Goal: Task Accomplishment & Management: Use online tool/utility

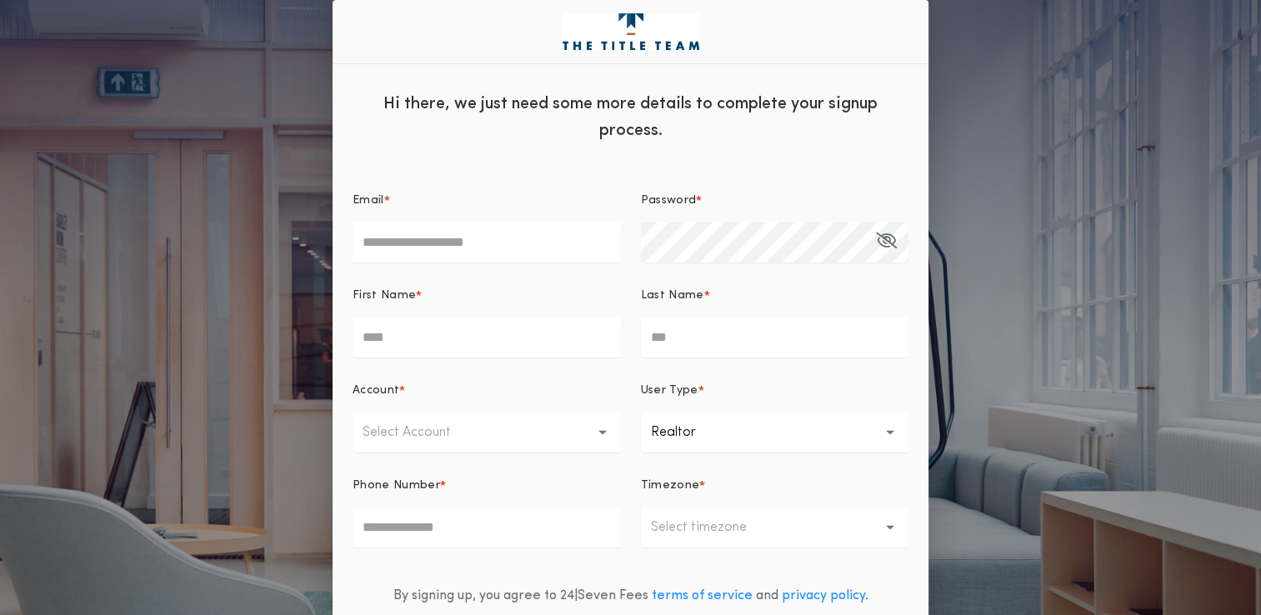
click at [467, 238] on input "Email *" at bounding box center [487, 243] width 268 height 40
type input "**********"
type input "*****"
type input "*******"
type input "**********"
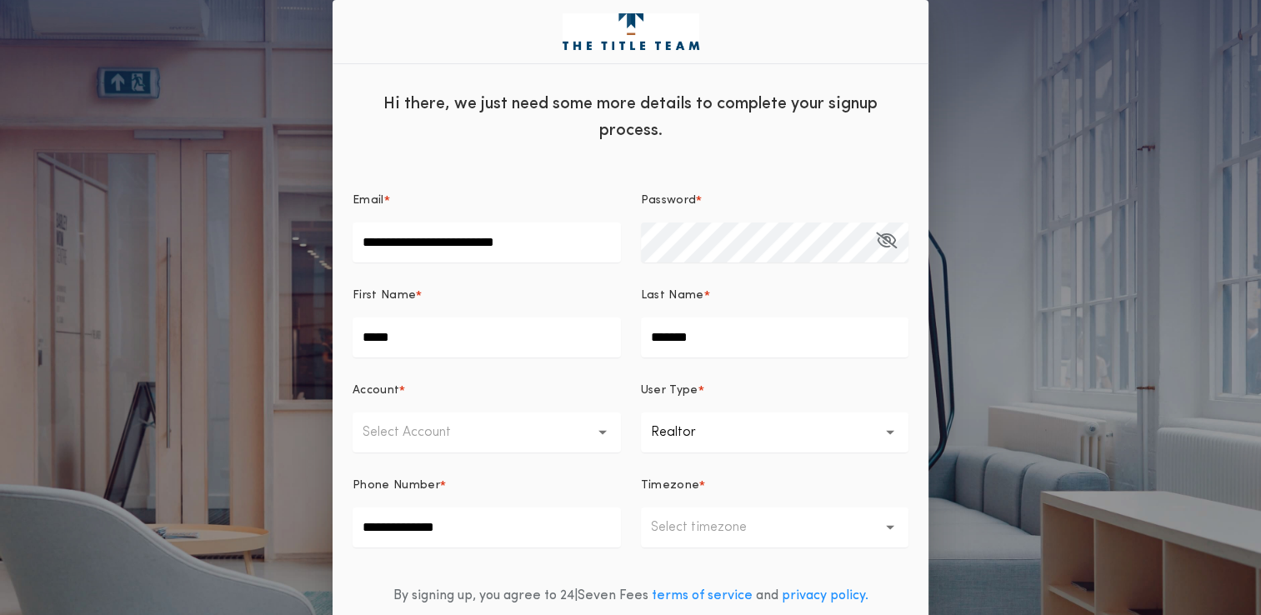
click at [602, 436] on icon "button" at bounding box center [603, 433] width 9 height 40
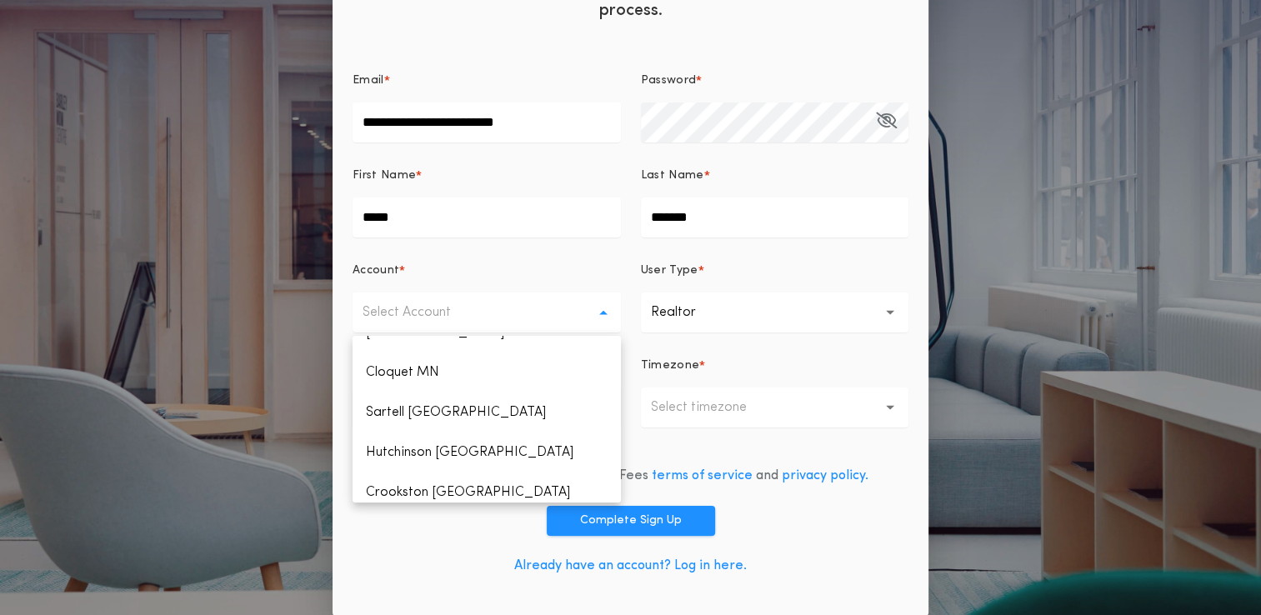
scroll to position [500, 0]
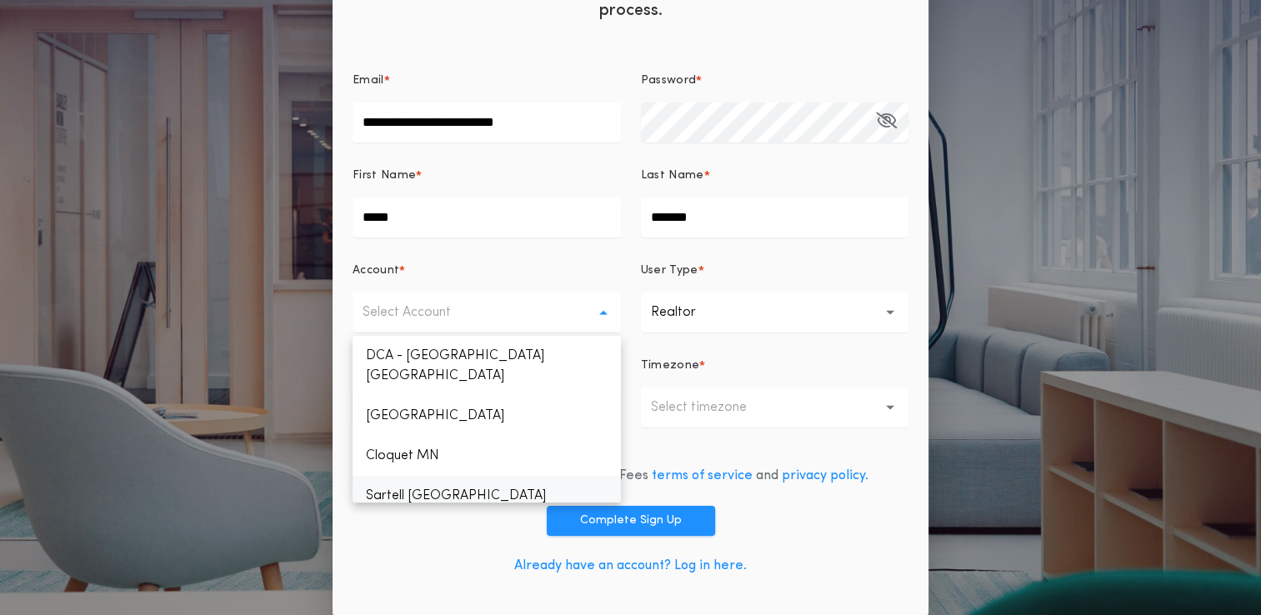
click at [417, 476] on p "Sartell [GEOGRAPHIC_DATA]" at bounding box center [487, 496] width 268 height 40
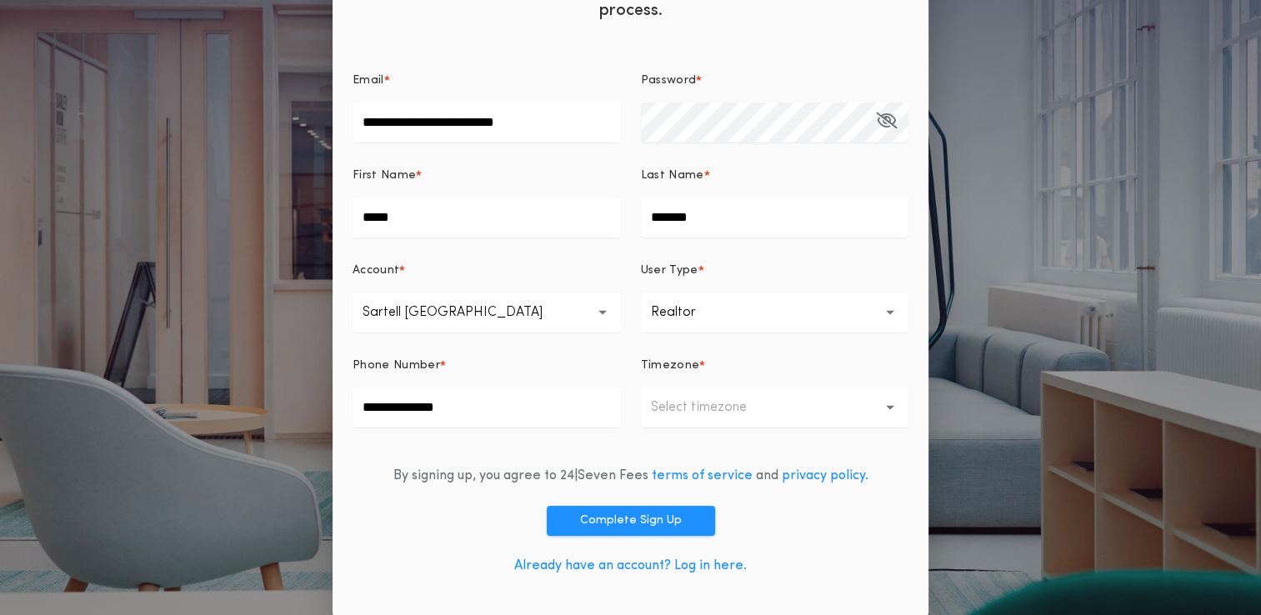
click at [723, 399] on p "Select timezone" at bounding box center [712, 408] width 123 height 20
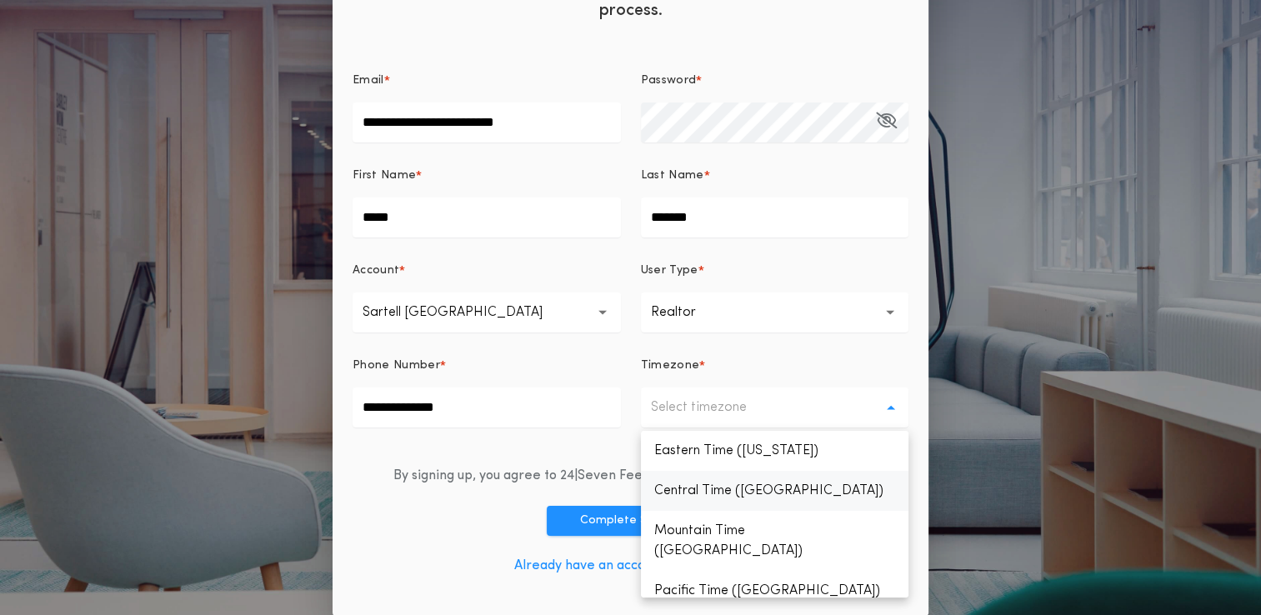
click at [695, 495] on p "Central Time ([GEOGRAPHIC_DATA])" at bounding box center [775, 491] width 268 height 40
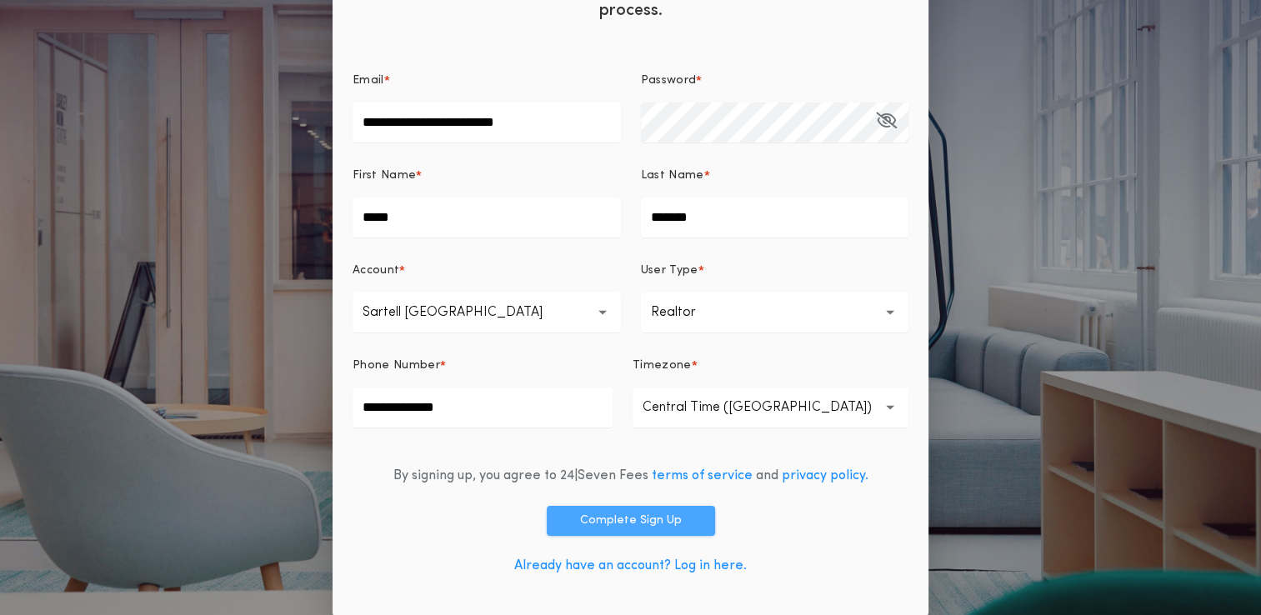
click at [633, 522] on button "Complete Sign Up" at bounding box center [631, 521] width 168 height 30
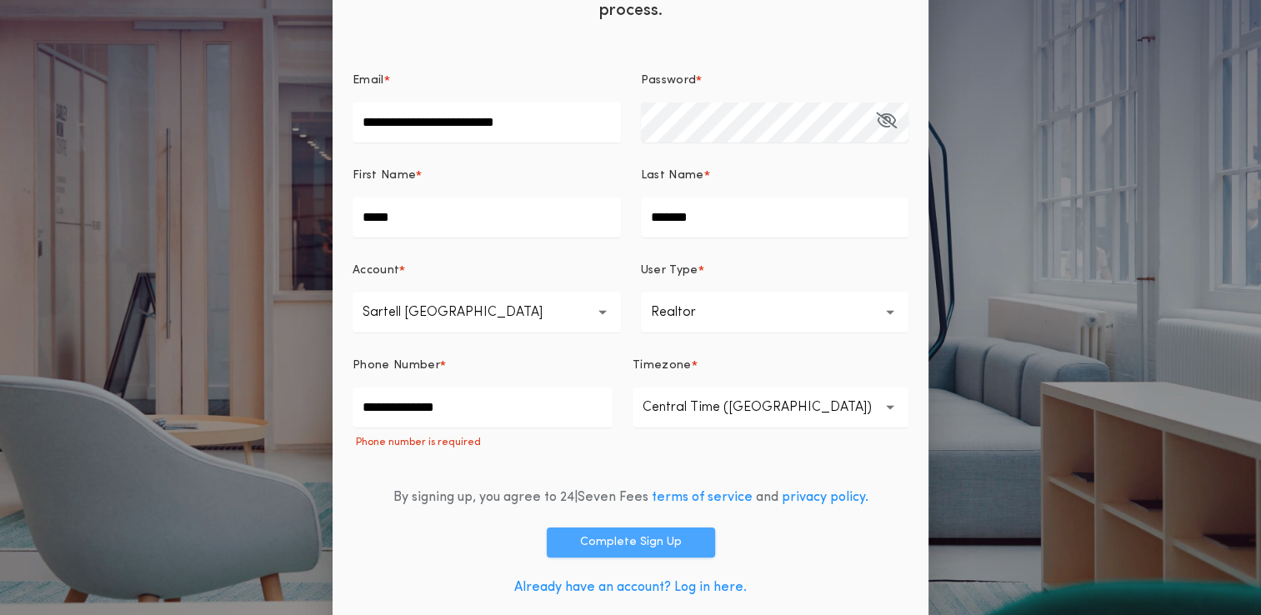
click at [628, 547] on button "Complete Sign Up" at bounding box center [631, 543] width 168 height 30
click at [635, 539] on button "Complete Sign Up" at bounding box center [631, 543] width 168 height 30
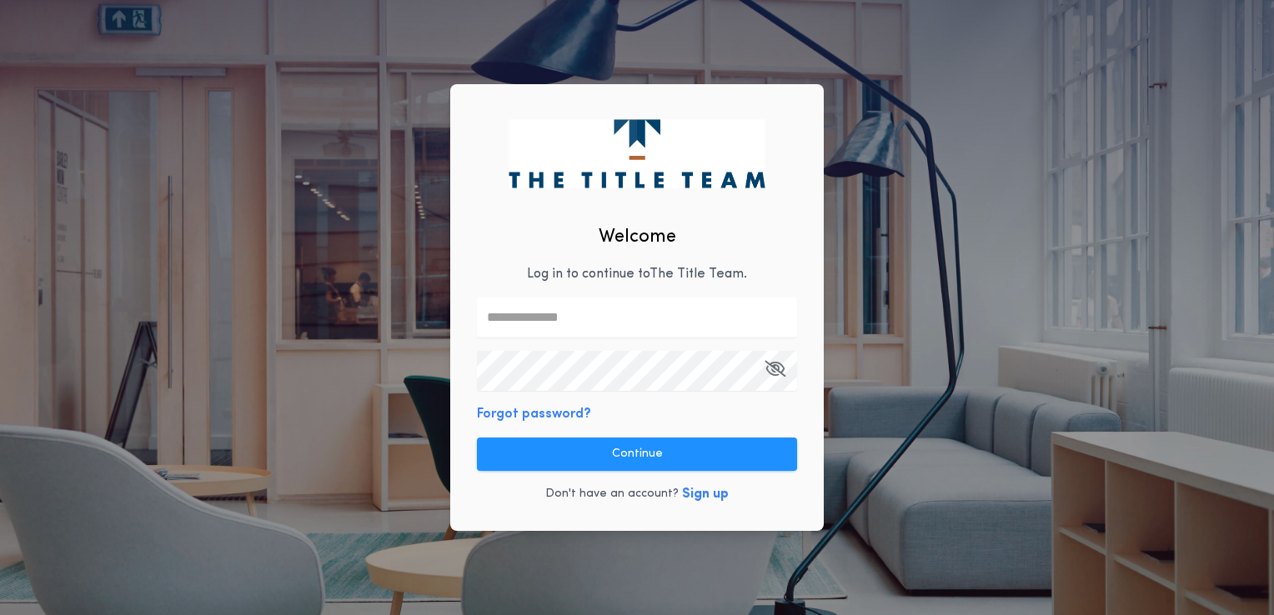
click at [648, 317] on input "text" at bounding box center [637, 318] width 320 height 40
type input "**********"
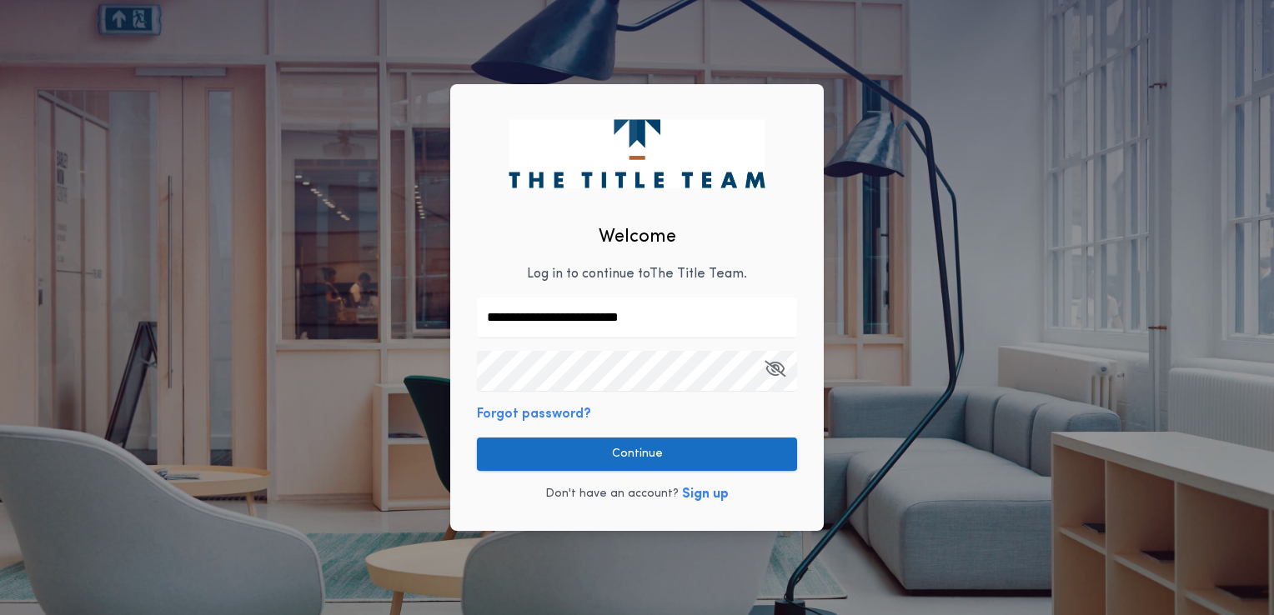
click at [628, 456] on button "Continue" at bounding box center [637, 454] width 320 height 33
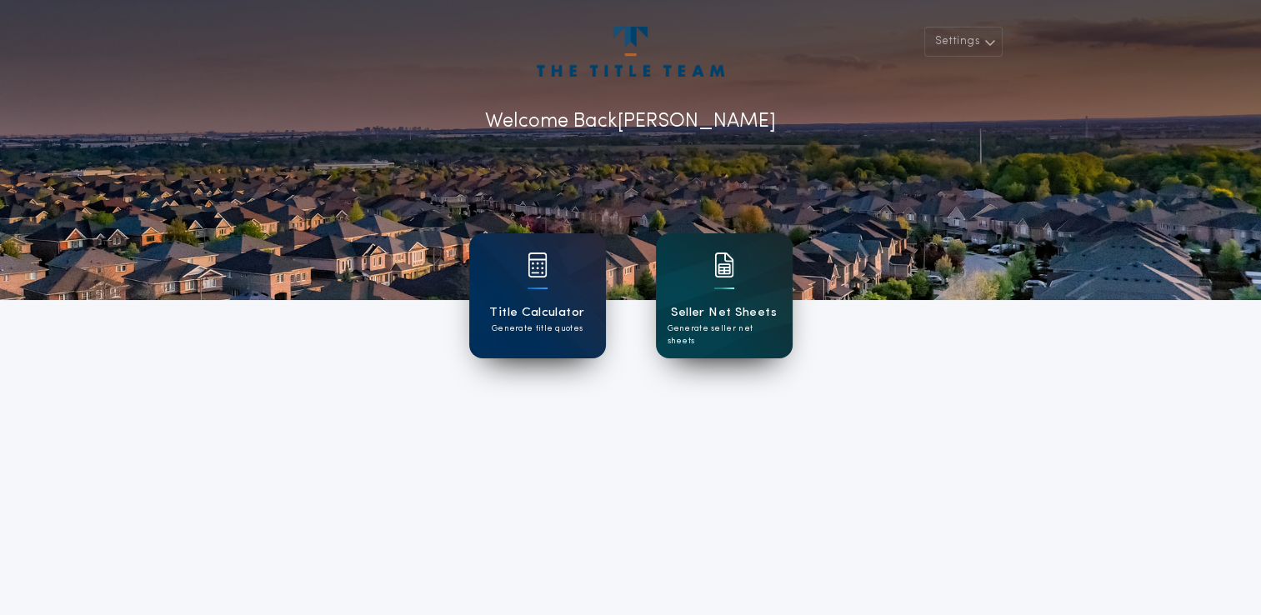
click at [727, 265] on img at bounding box center [725, 265] width 20 height 25
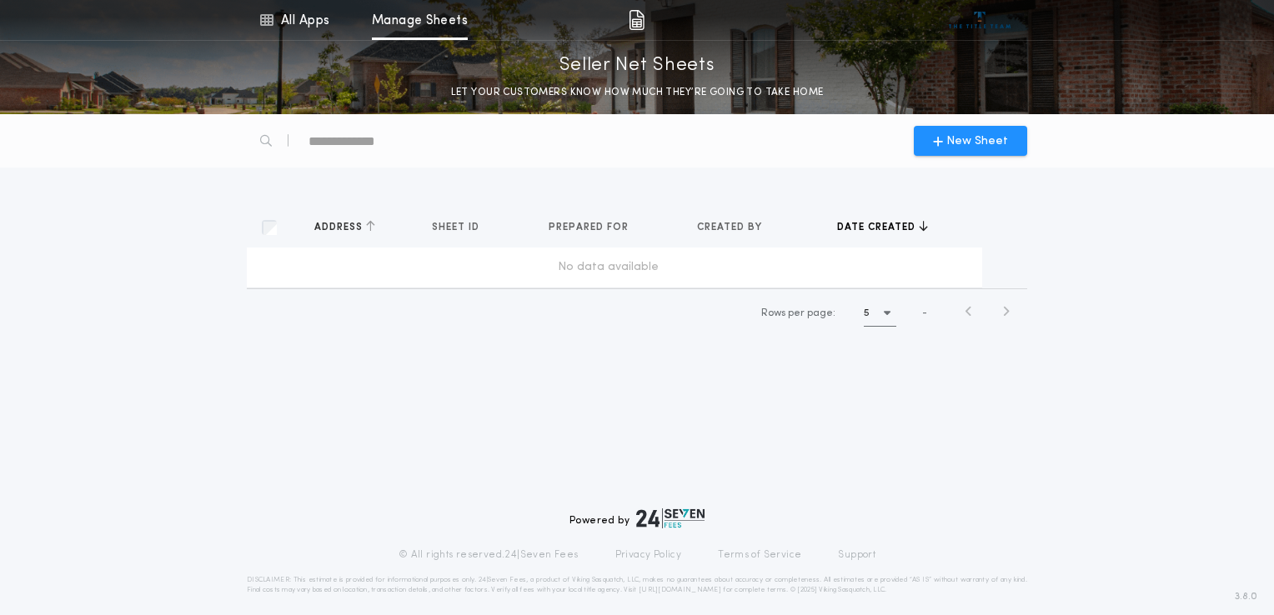
click at [349, 229] on span "Address" at bounding box center [340, 227] width 52 height 13
click at [279, 226] on div "button" at bounding box center [269, 227] width 33 height 33
click at [360, 225] on span "Address" at bounding box center [340, 227] width 52 height 13
click at [400, 252] on td "No data available" at bounding box center [614, 268] width 735 height 40
click at [406, 255] on td "No data available" at bounding box center [614, 268] width 735 height 40
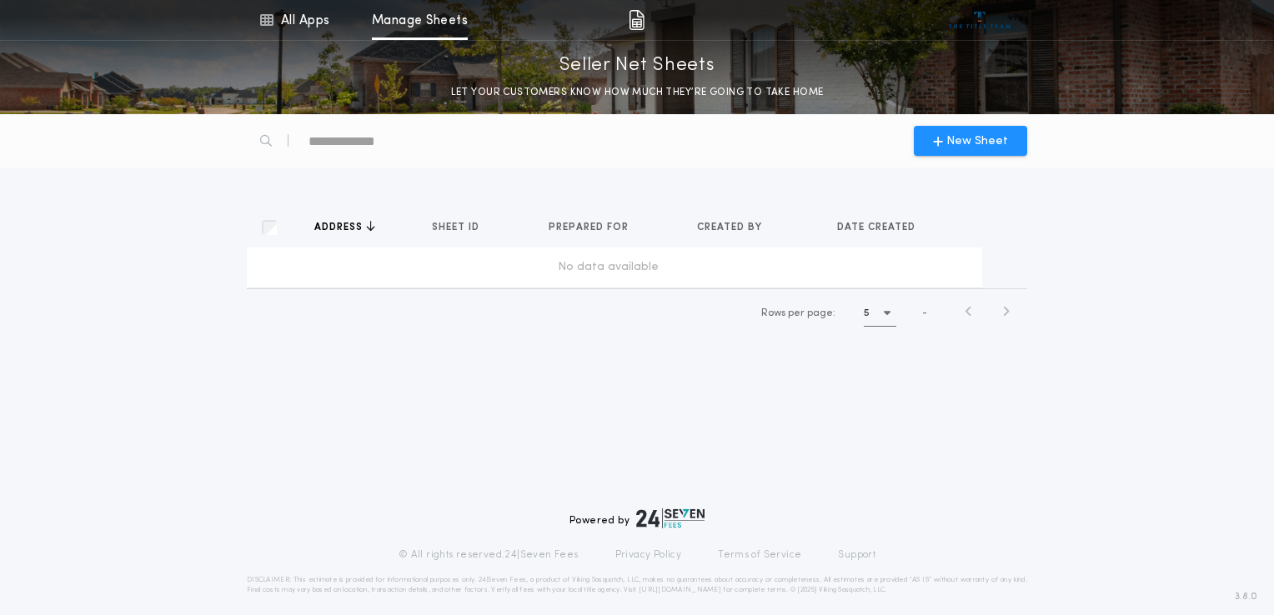
click at [409, 261] on div "No data available" at bounding box center [607, 267] width 709 height 17
click at [695, 276] on td "No data available" at bounding box center [614, 268] width 735 height 40
click at [957, 137] on span "New Sheet" at bounding box center [977, 142] width 62 height 18
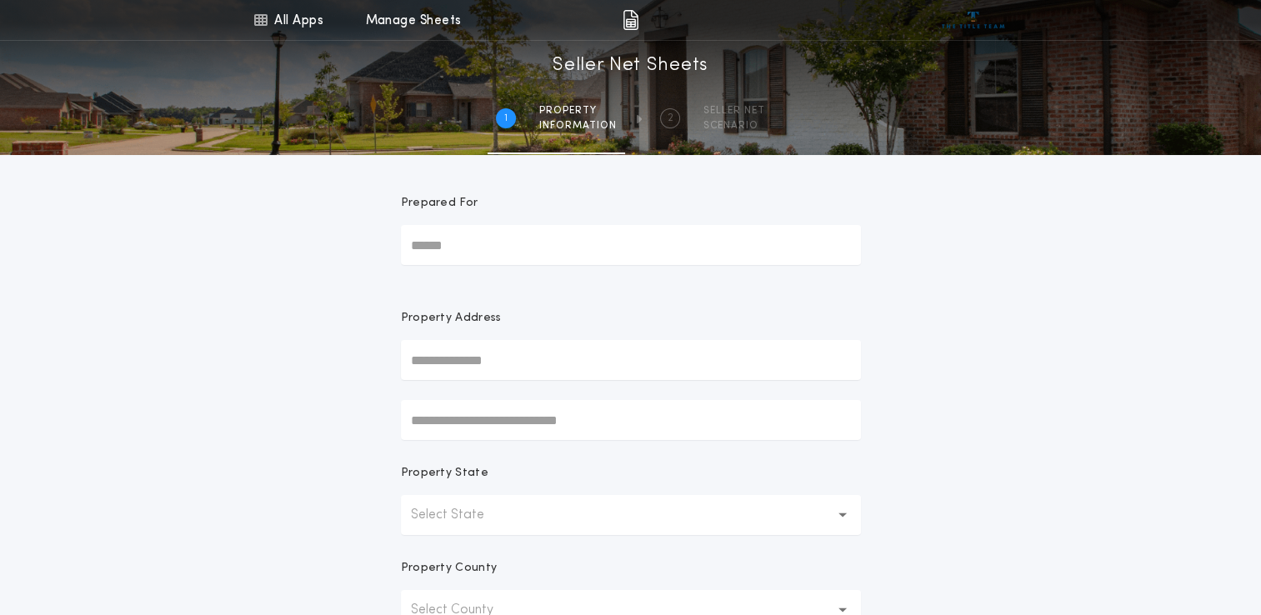
click at [494, 246] on input "Prepared For" at bounding box center [631, 245] width 460 height 40
type input "**********"
drag, startPoint x: 630, startPoint y: 360, endPoint x: 653, endPoint y: 357, distance: 22.8
click at [634, 360] on input "text" at bounding box center [631, 360] width 460 height 40
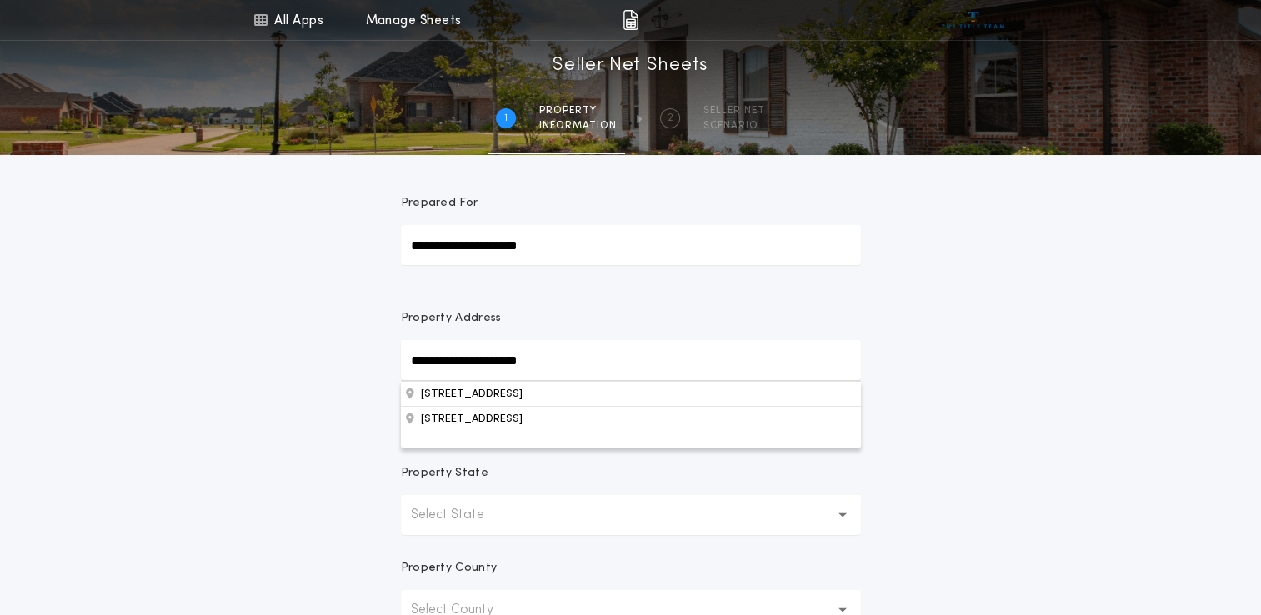
click at [630, 395] on button "[STREET_ADDRESS]" at bounding box center [631, 393] width 460 height 25
type input "**********"
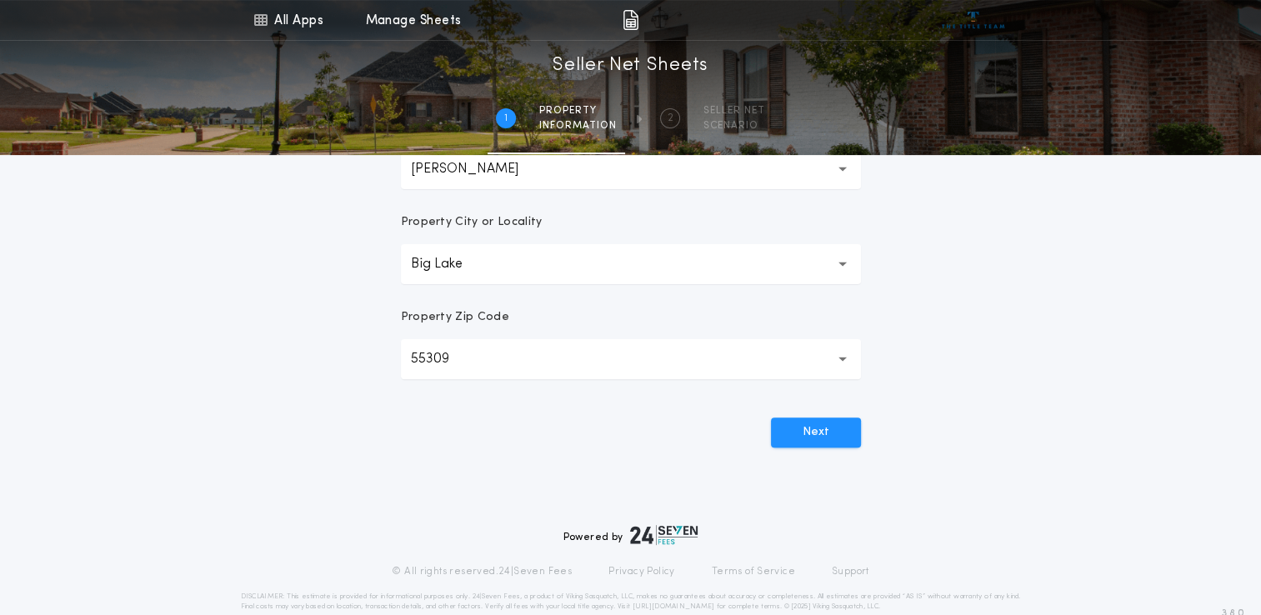
scroll to position [470, 0]
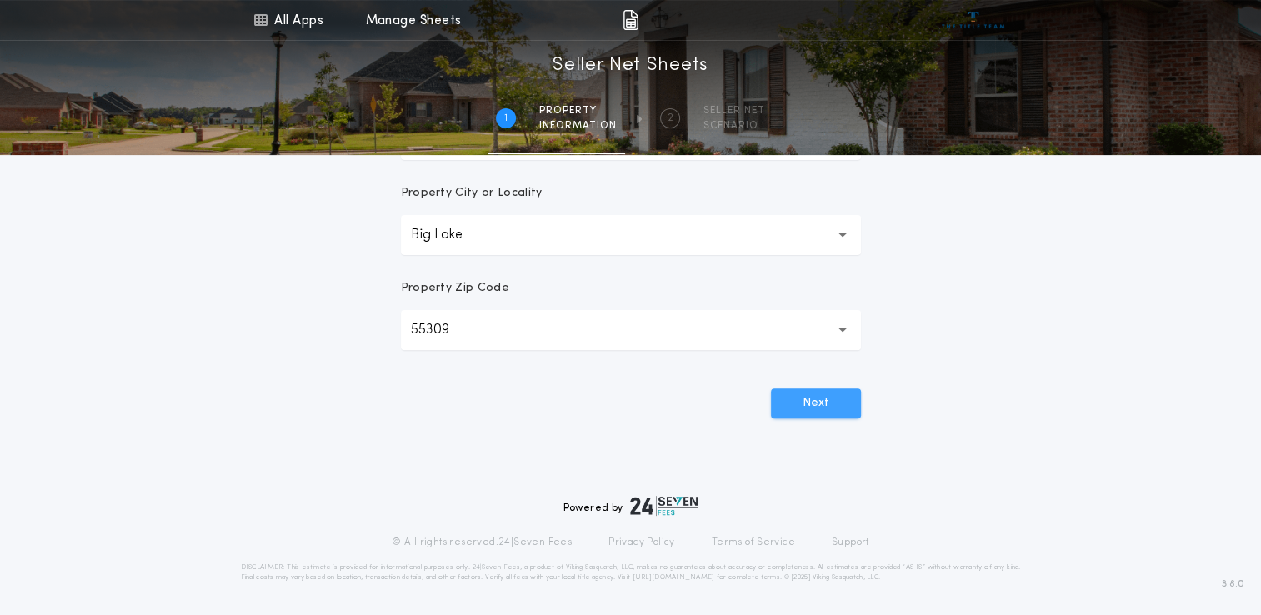
click at [839, 411] on button "Next" at bounding box center [816, 404] width 90 height 30
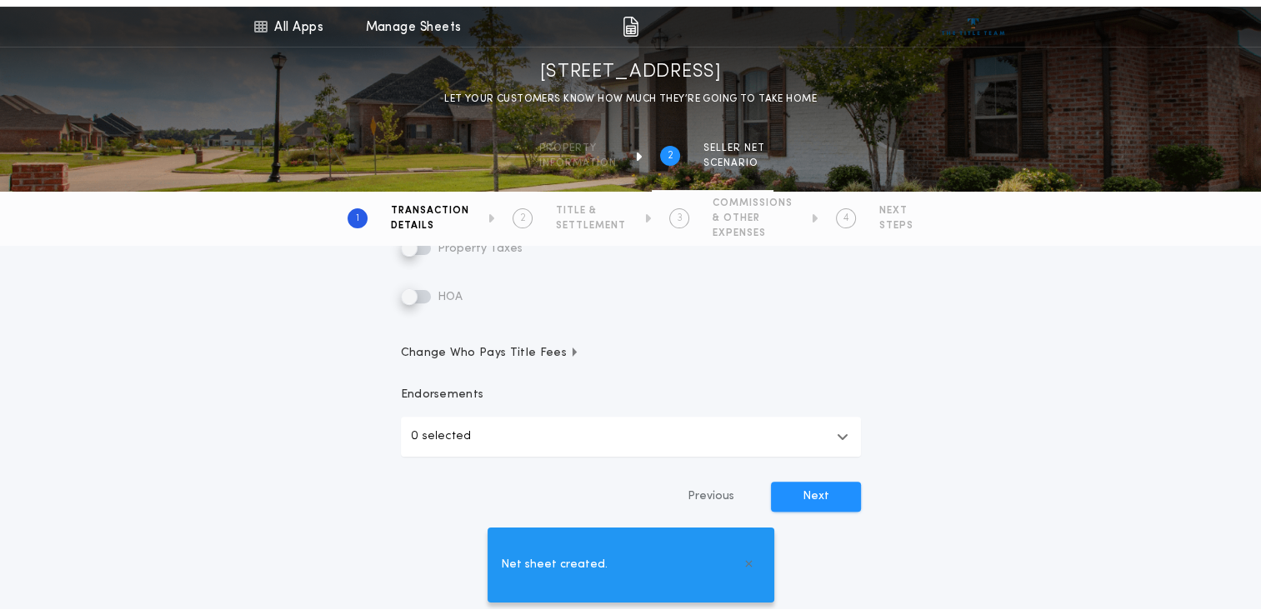
scroll to position [0, 0]
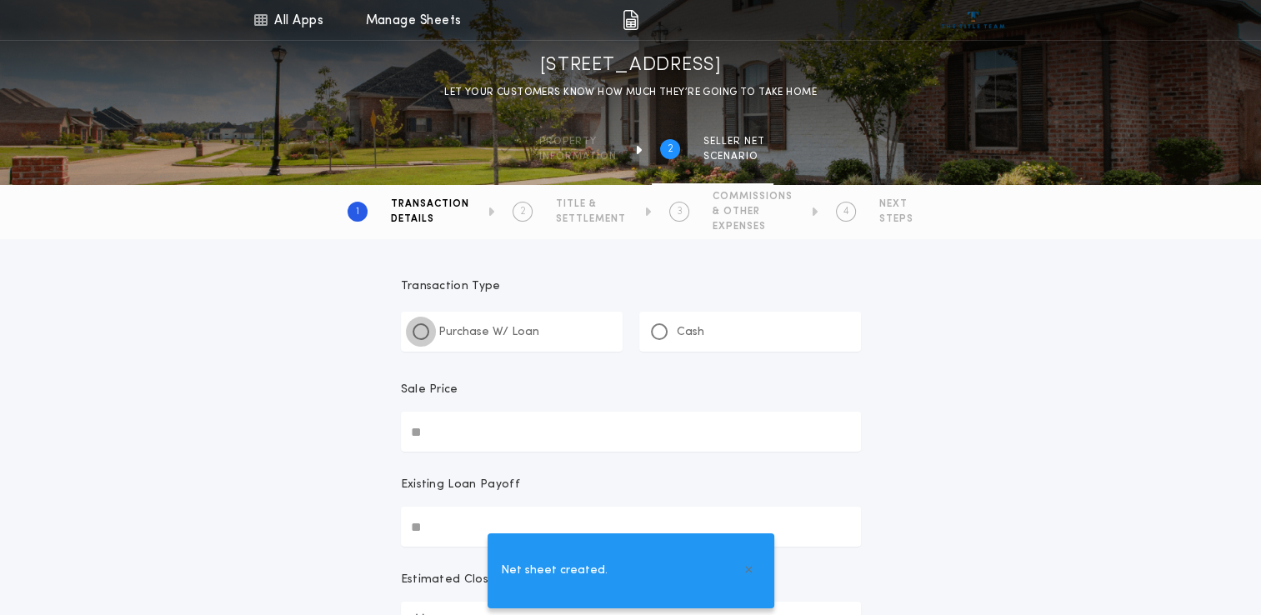
click at [419, 334] on div at bounding box center [421, 332] width 8 height 8
click at [480, 429] on input "Sale Price" at bounding box center [631, 432] width 460 height 40
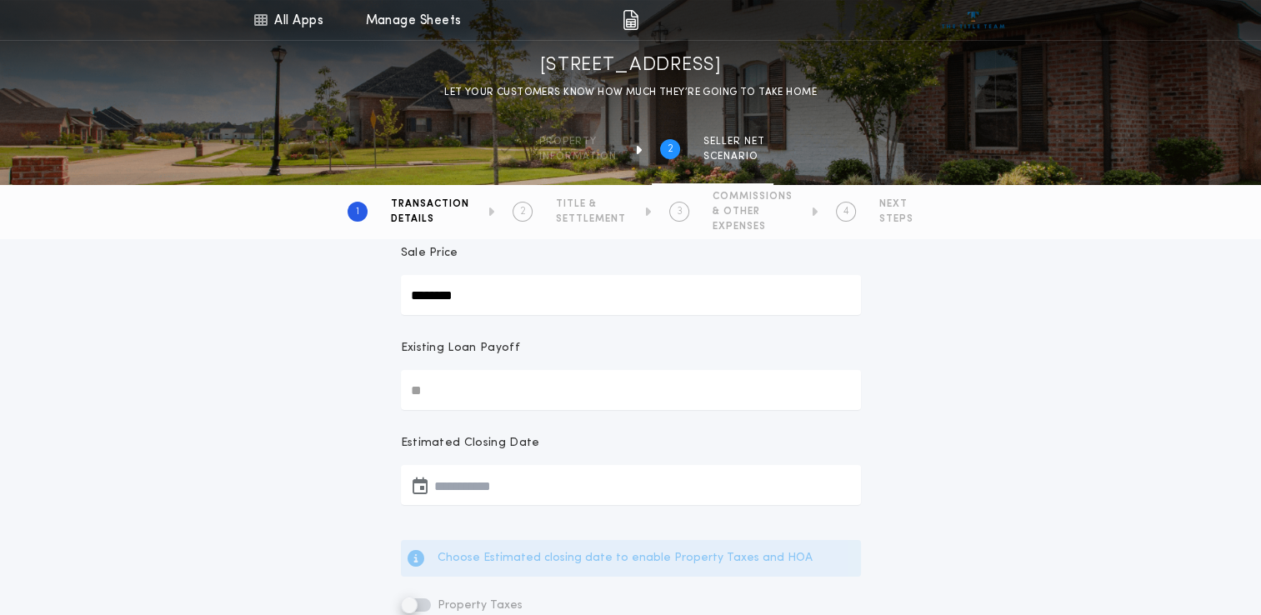
scroll to position [167, 0]
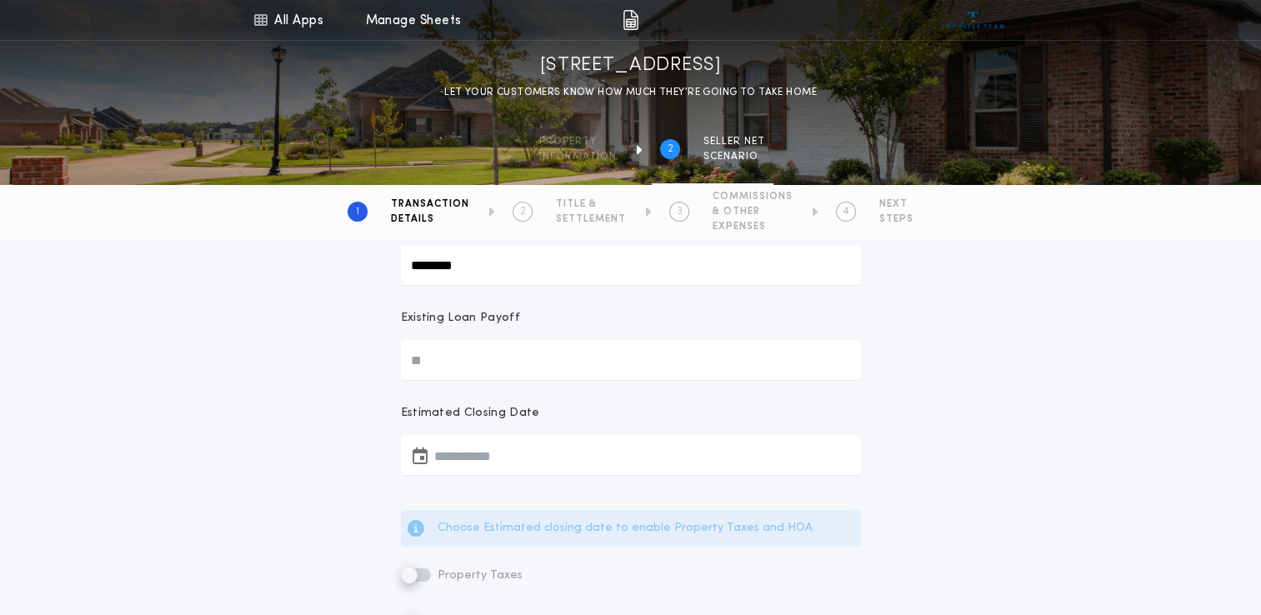
type input "********"
click at [422, 456] on icon "button" at bounding box center [420, 455] width 15 height 1
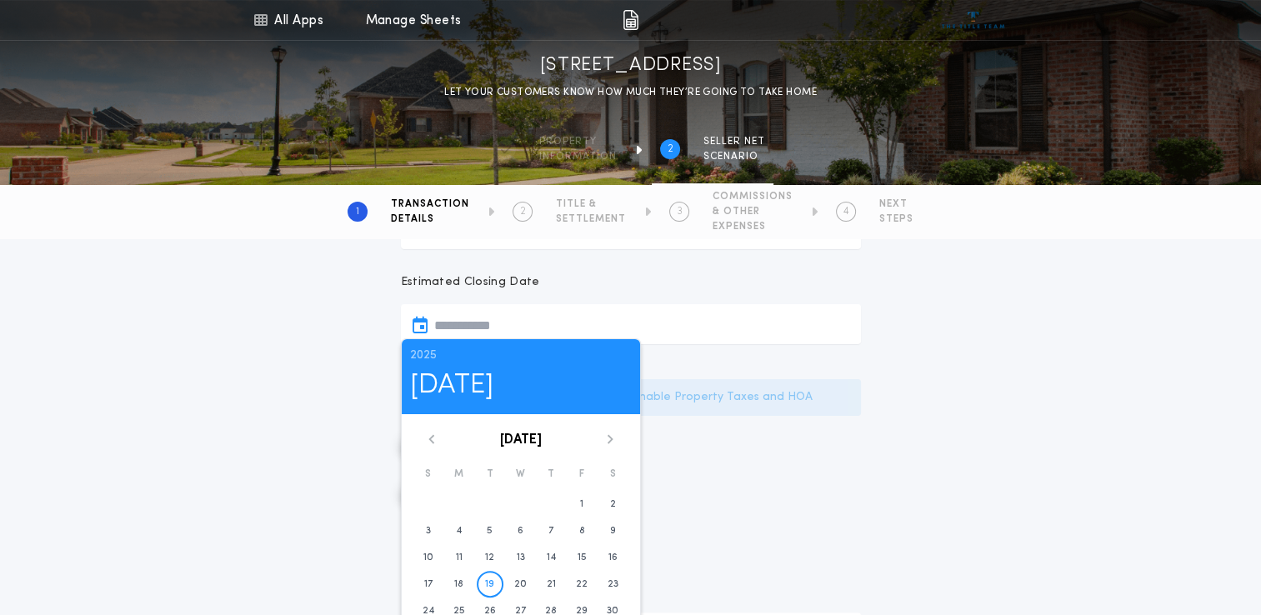
scroll to position [334, 0]
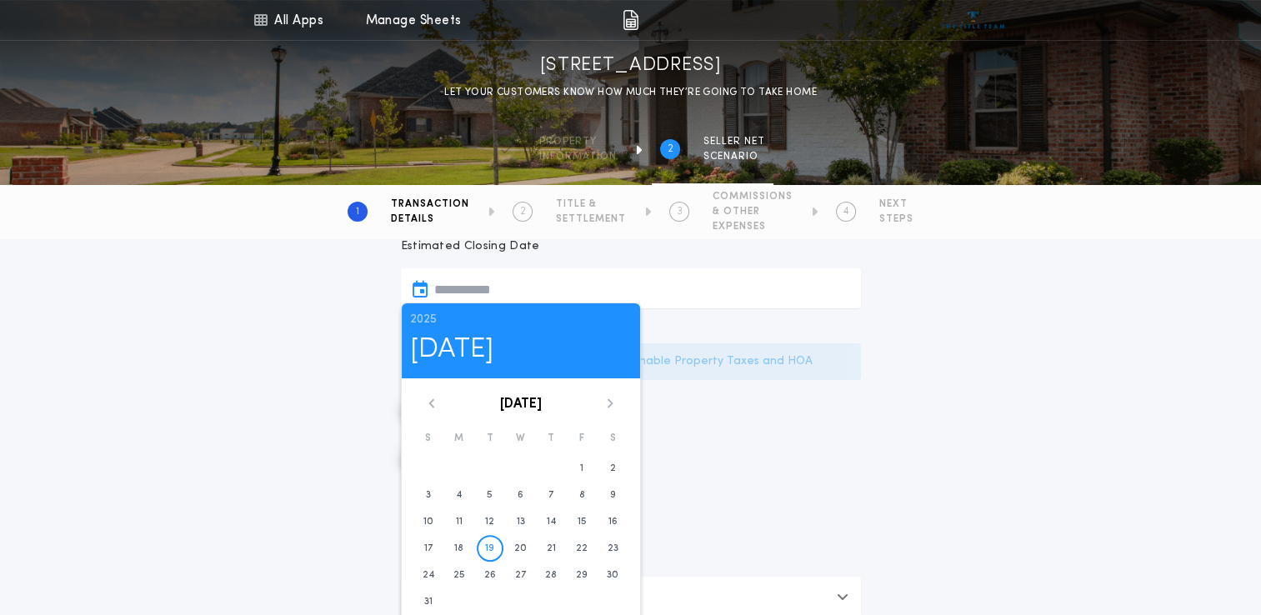
click at [608, 405] on icon at bounding box center [610, 404] width 10 height 10
click at [558, 523] on button "18" at bounding box center [551, 522] width 27 height 27
type input "**********"
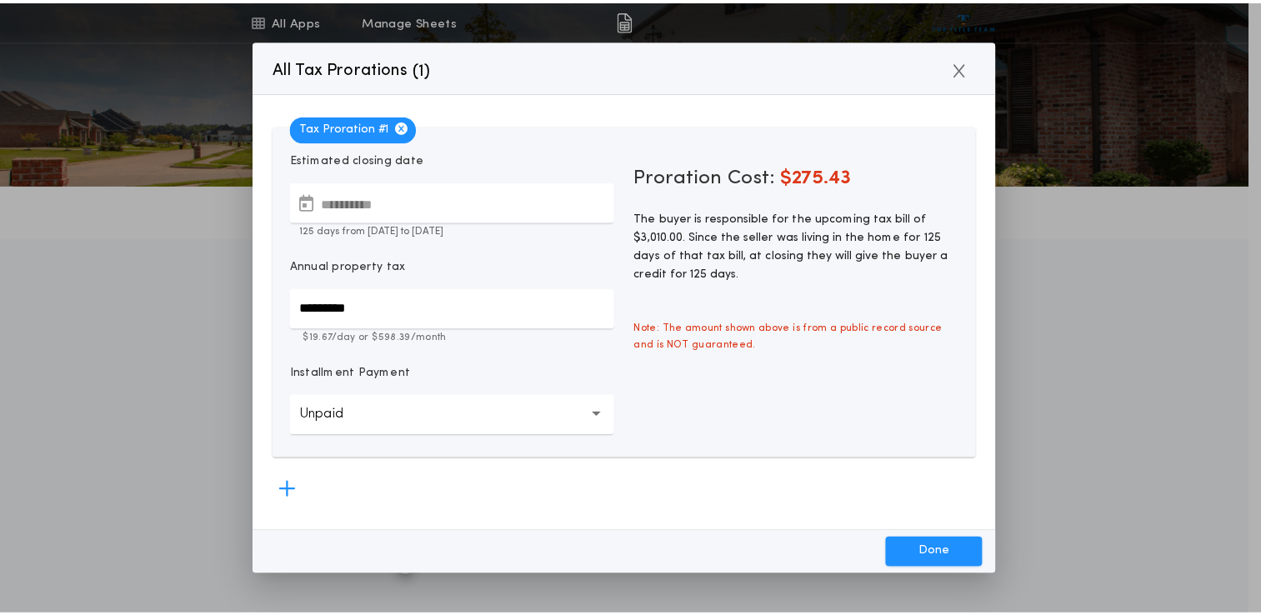
scroll to position [5, 0]
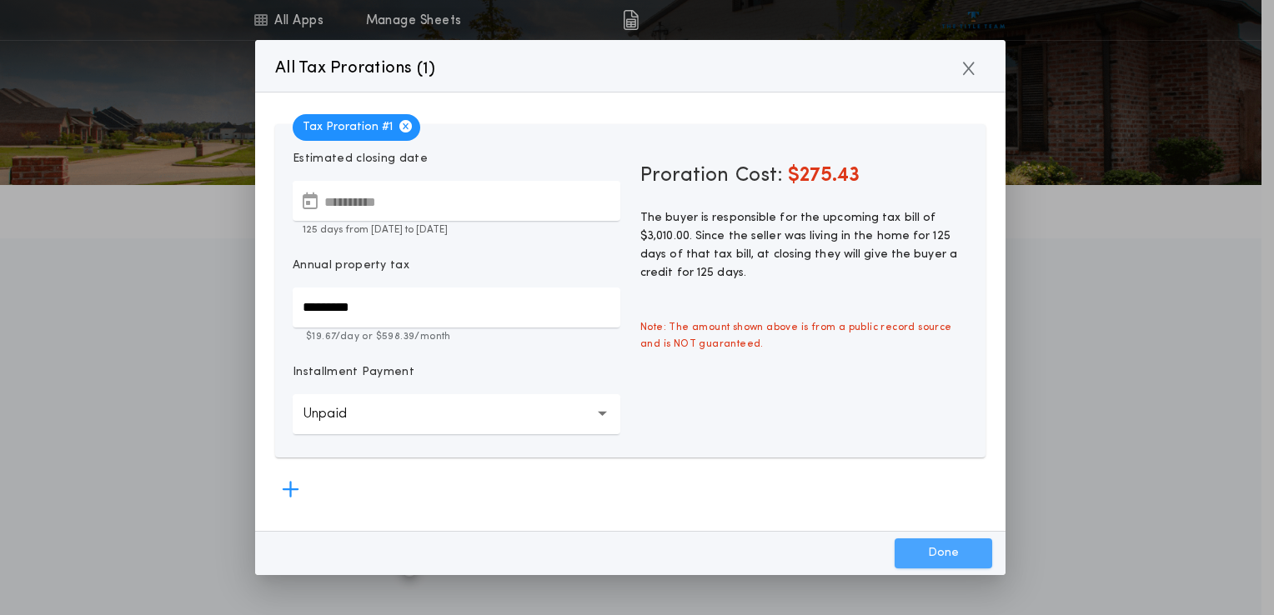
click at [930, 548] on button "Done" at bounding box center [944, 554] width 98 height 30
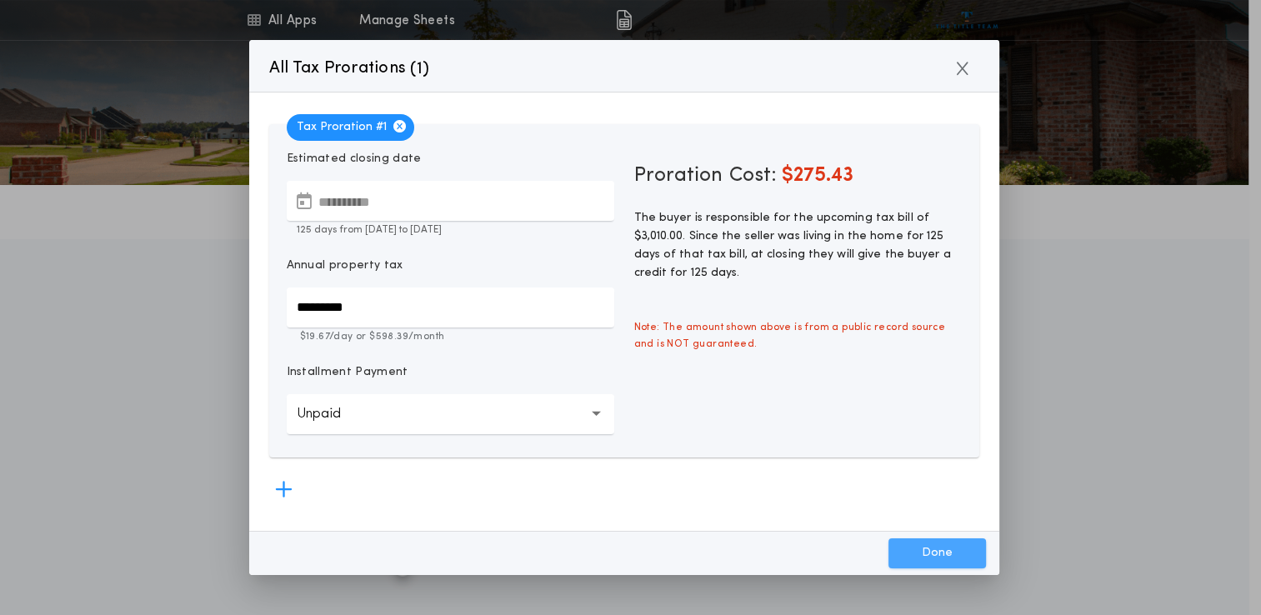
type input "*****"
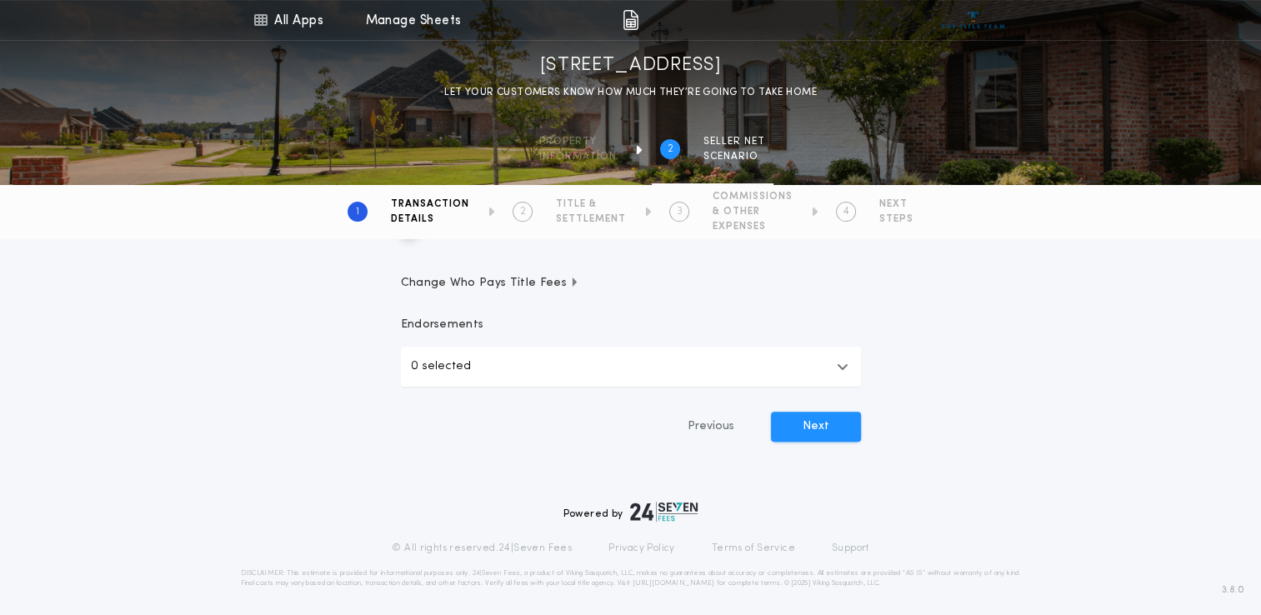
scroll to position [514, 0]
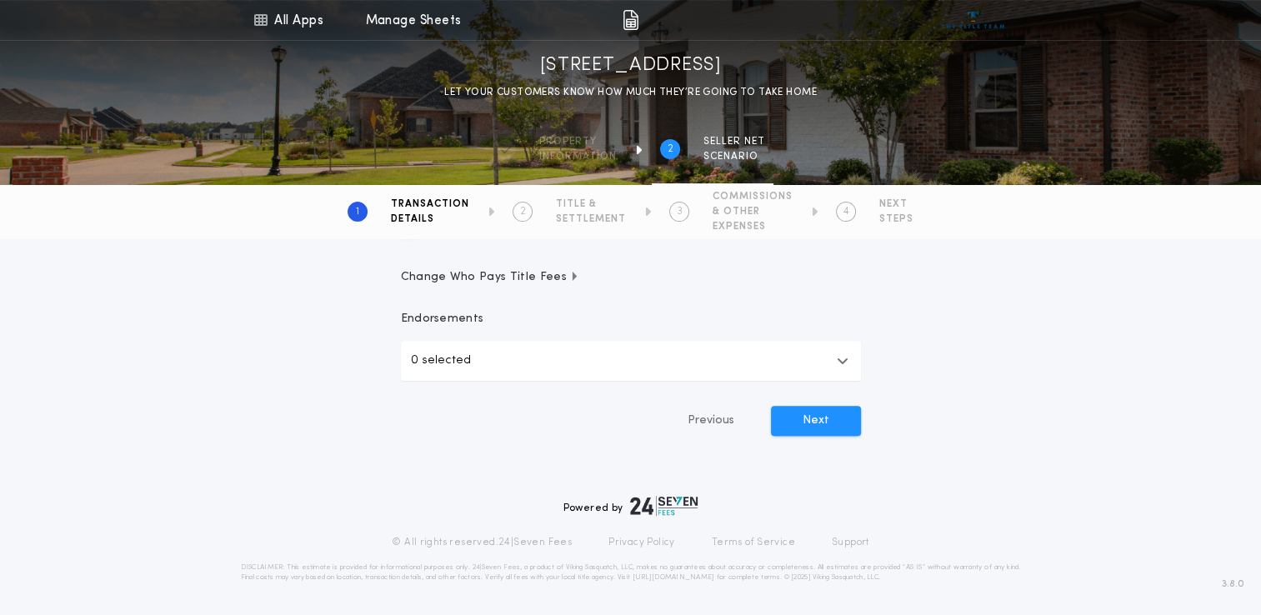
click at [572, 278] on icon "button" at bounding box center [575, 276] width 6 height 9
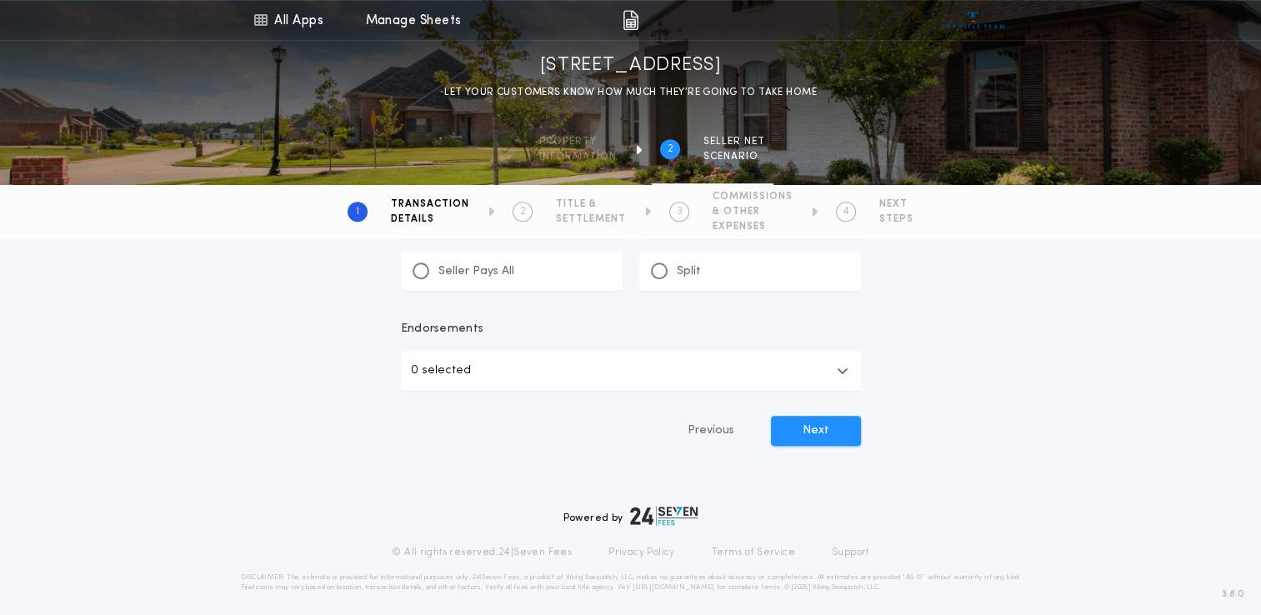
scroll to position [1097, 0]
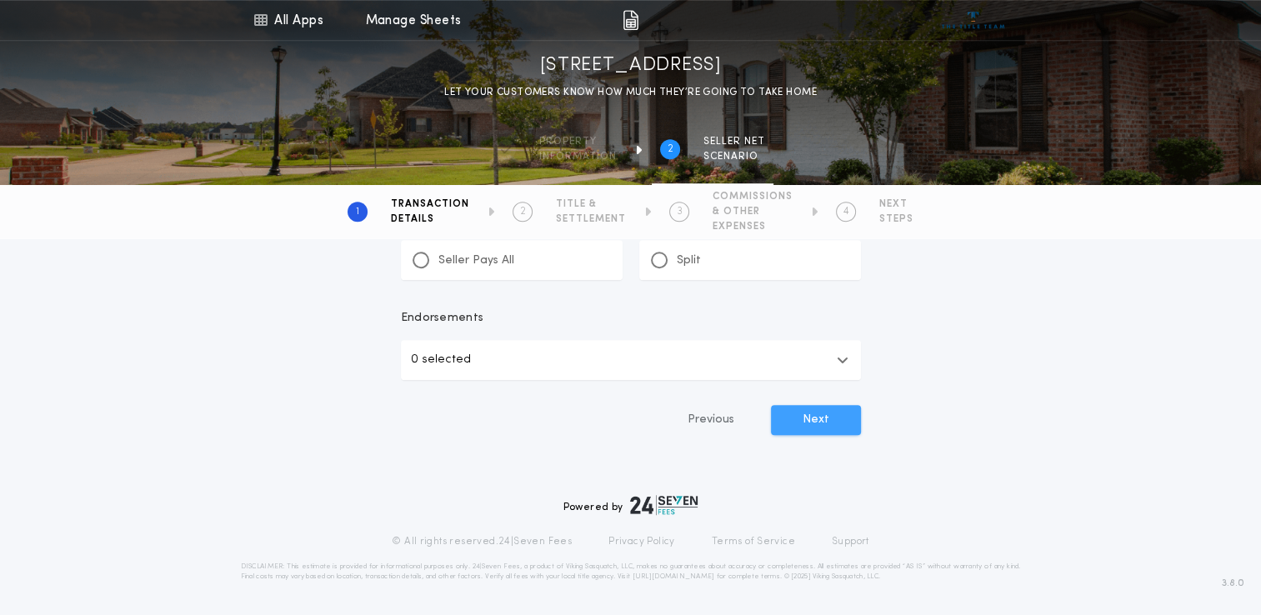
click at [806, 413] on button "Next" at bounding box center [816, 420] width 90 height 30
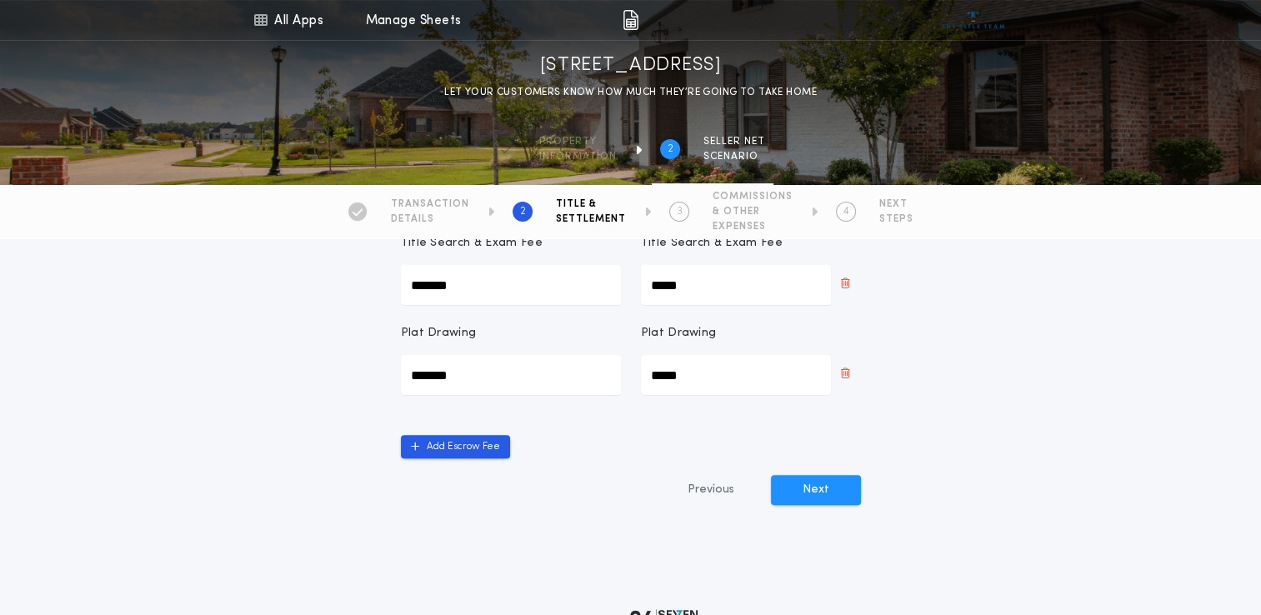
scroll to position [417, 0]
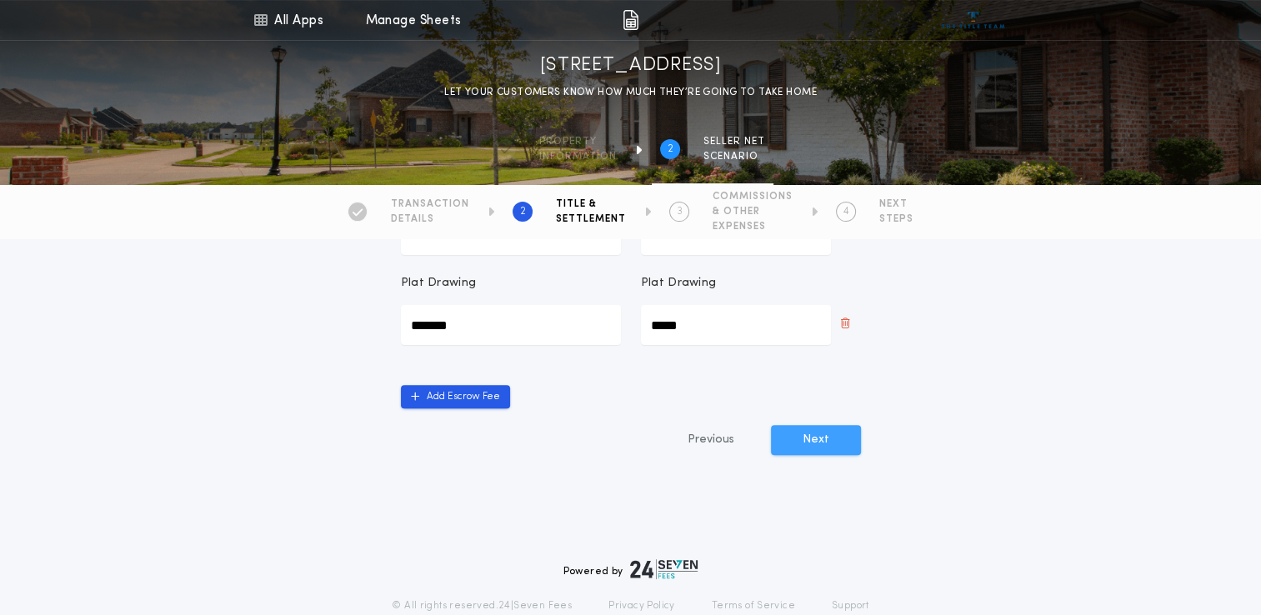
click at [832, 434] on button "Next" at bounding box center [816, 440] width 90 height 30
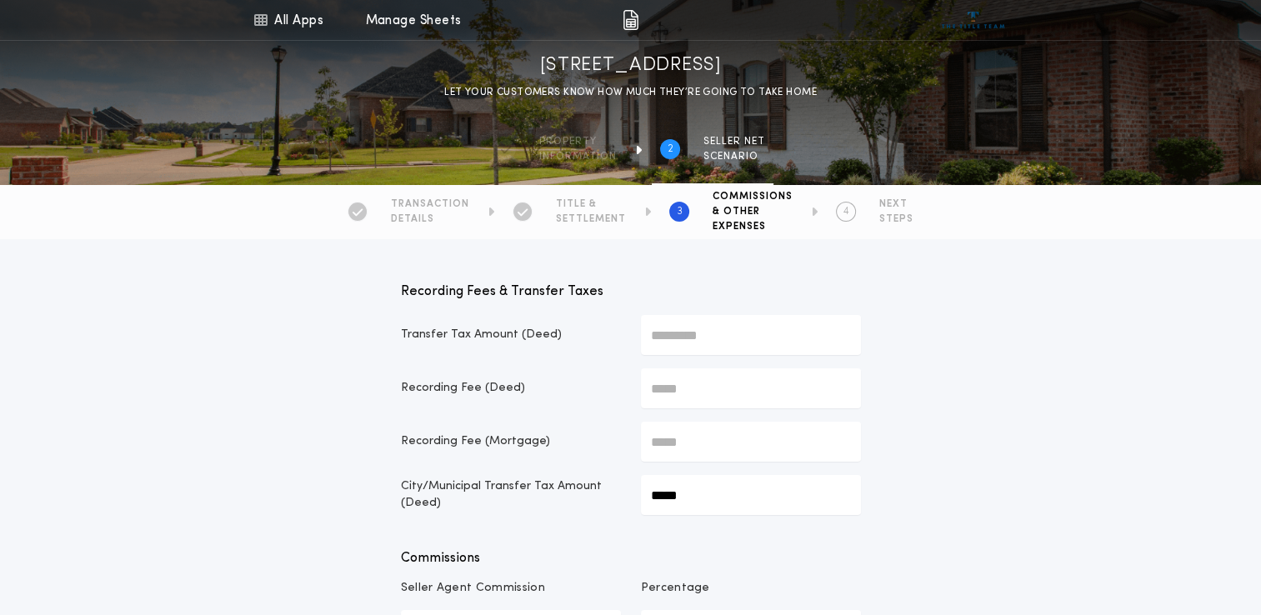
click at [524, 213] on icon at bounding box center [523, 213] width 10 height 1
click at [527, 213] on icon at bounding box center [523, 213] width 10 height 1
